Goal: Task Accomplishment & Management: Manage account settings

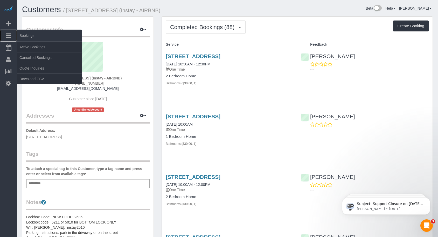
click at [22, 37] on span "Bookings" at bounding box center [49, 36] width 65 height 12
click at [23, 46] on link "Active Bookings" at bounding box center [49, 47] width 65 height 10
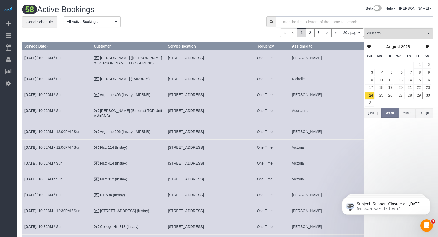
click at [310, 19] on input "text" at bounding box center [354, 21] width 157 height 11
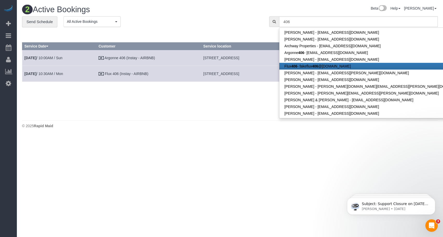
click at [298, 64] on strong "406" at bounding box center [295, 66] width 6 height 4
type input "[EMAIL_ADDRESS][DOMAIN_NAME]"
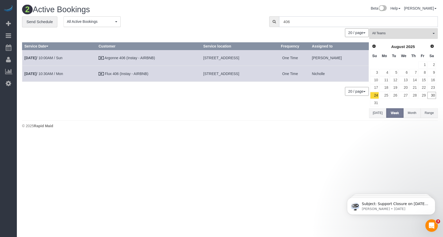
click at [307, 20] on input "406" at bounding box center [358, 21] width 159 height 11
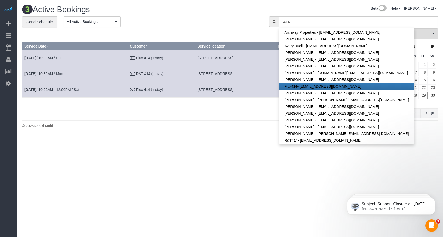
click at [302, 87] on link "Flux 414 - [EMAIL_ADDRESS][DOMAIN_NAME]" at bounding box center [347, 86] width 135 height 7
type input "[EMAIL_ADDRESS][DOMAIN_NAME]"
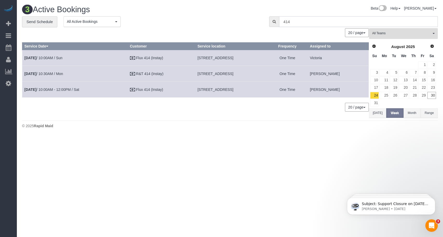
click at [295, 19] on input "414" at bounding box center [358, 21] width 159 height 11
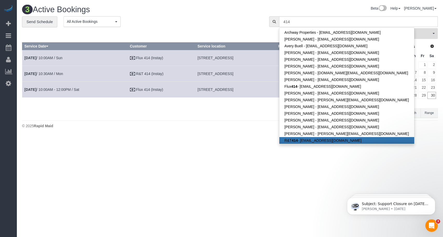
click at [292, 141] on link "R&T 414 - [EMAIL_ADDRESS][DOMAIN_NAME]" at bounding box center [347, 140] width 135 height 7
type input "[EMAIL_ADDRESS][DOMAIN_NAME]"
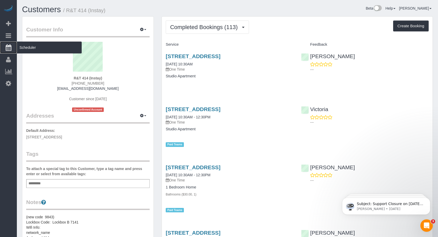
click at [27, 46] on span "Scheduler" at bounding box center [49, 48] width 65 height 12
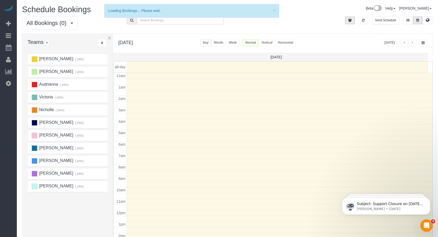
scroll to position [69, 0]
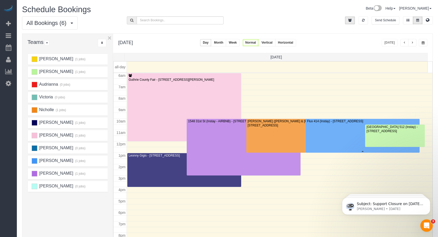
click at [335, 127] on div at bounding box center [363, 136] width 114 height 34
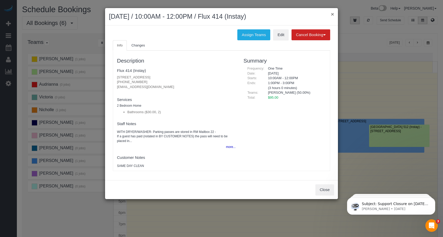
click at [333, 15] on button "×" at bounding box center [332, 13] width 3 height 5
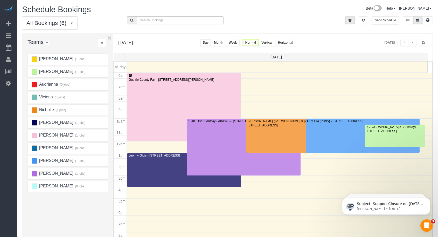
click at [358, 121] on div "Flux 414 (Instay) - [STREET_ADDRESS]" at bounding box center [363, 121] width 112 height 4
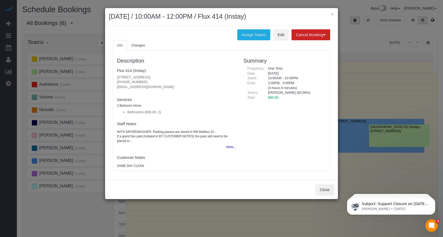
click at [334, 12] on div "× [DATE] / 10:00AM - 12:00PM / Flux 414 (Instay)" at bounding box center [221, 16] width 233 height 17
click at [332, 12] on button "×" at bounding box center [332, 13] width 3 height 5
